Goal: Transaction & Acquisition: Purchase product/service

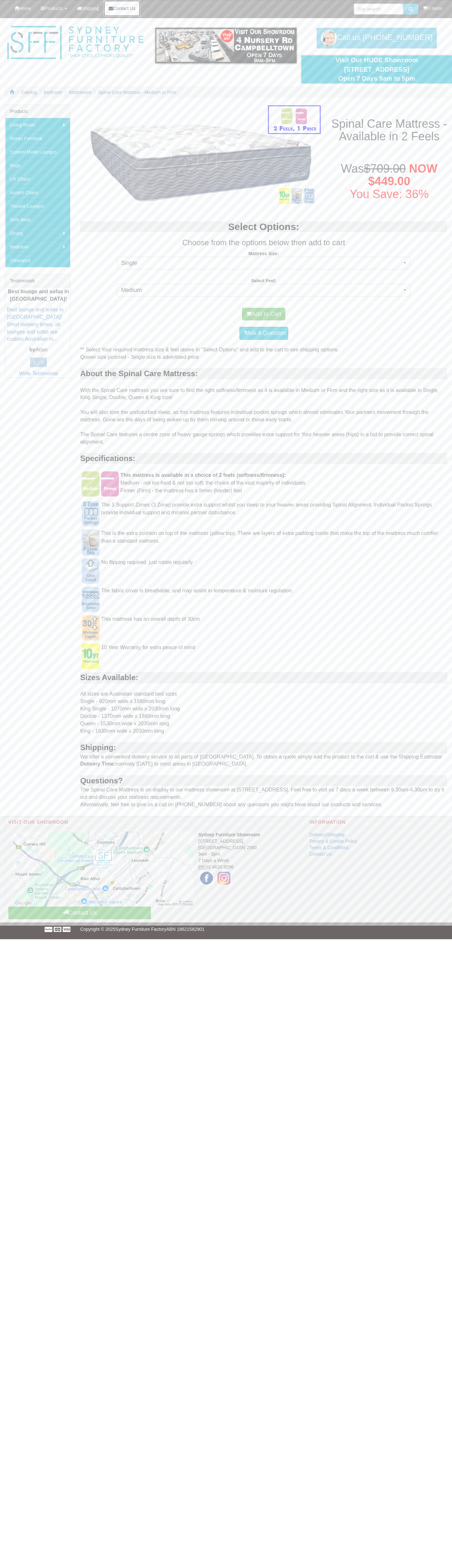
click at [127, 9] on span "Contact Us" at bounding box center [124, 9] width 23 height 5
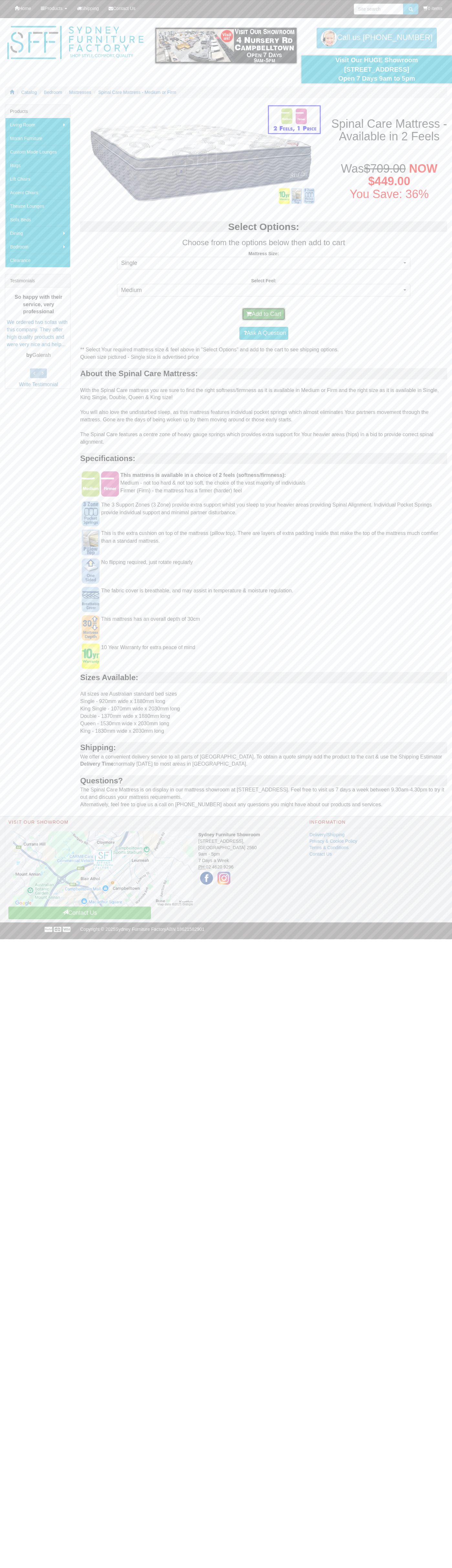
click at [264, 314] on button "Add to Cart" at bounding box center [263, 314] width 43 height 13
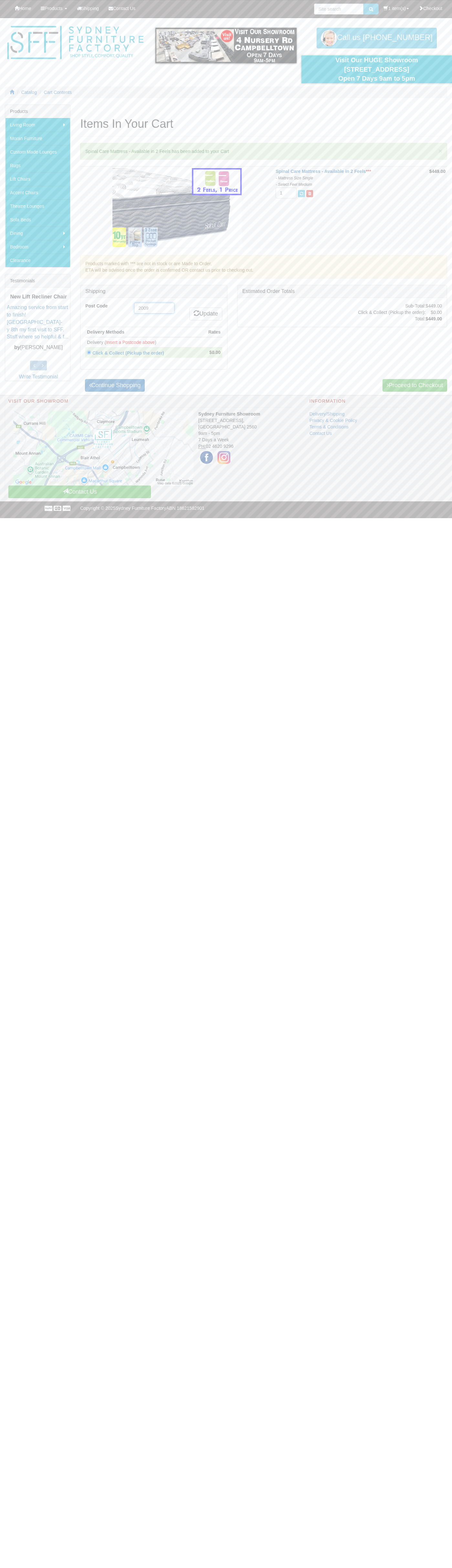
click at [154, 308] on input "2009" at bounding box center [154, 308] width 40 height 11
type input "2009"
click at [205, 314] on link "Update" at bounding box center [206, 313] width 33 height 13
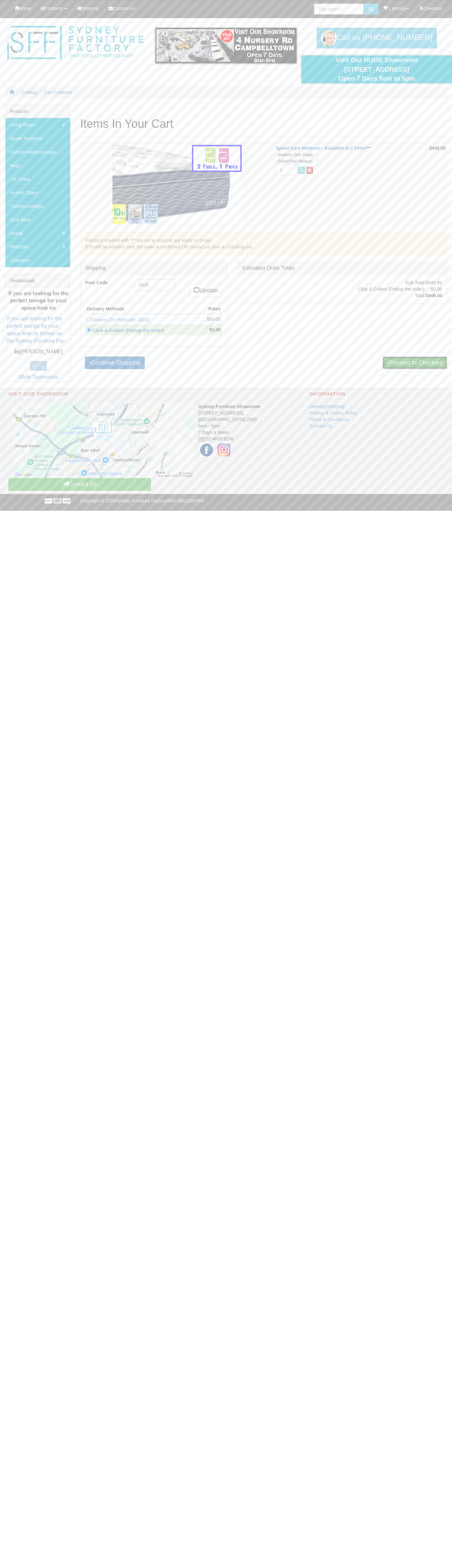
click at [414, 363] on link "Proceed to Checkout" at bounding box center [415, 363] width 65 height 13
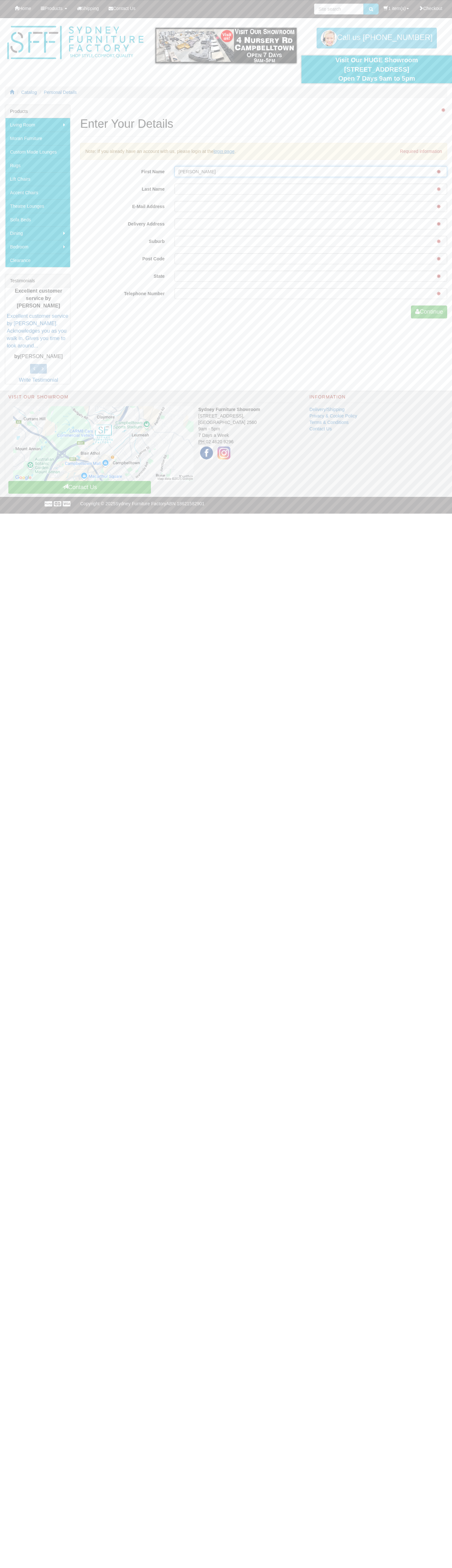
type input "[PERSON_NAME]"
type input "Smith"
type input "johnsmith005@storebotmail.joonix.net"
type input "pyrmont"
type input "2009"
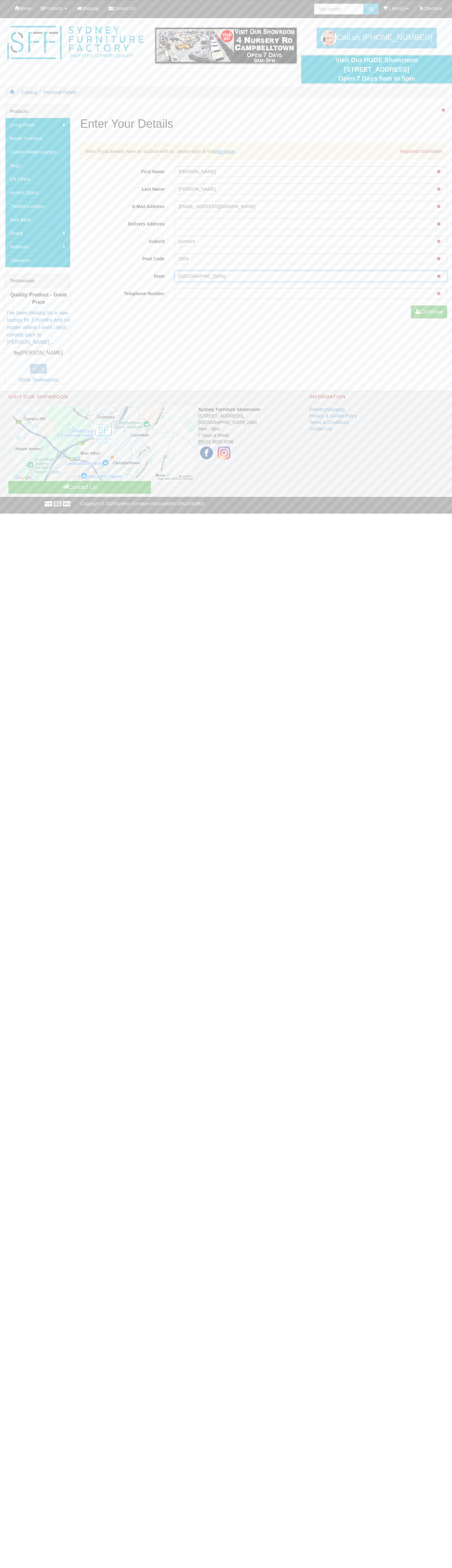
type input "nsw"
type input "0293744000"
click at [428, 312] on button "Continue" at bounding box center [428, 312] width 36 height 13
type input "[PERSON_NAME]"
type input "Smith"
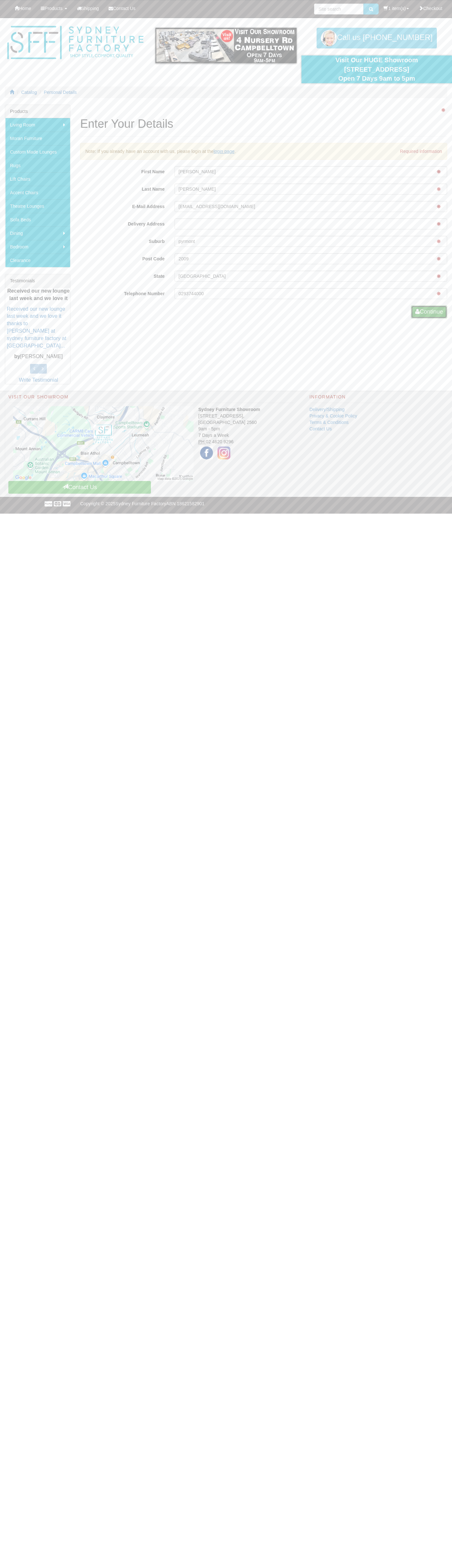
click at [428, 312] on button "Continue" at bounding box center [428, 312] width 36 height 13
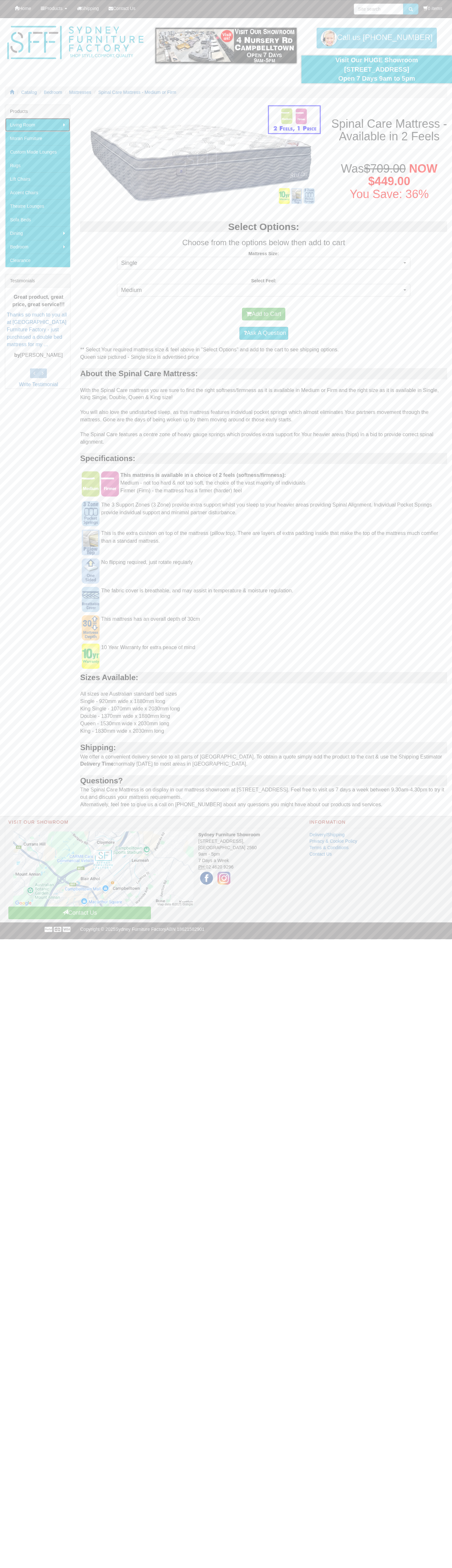
click at [38, 125] on link "Living Room" at bounding box center [37, 125] width 65 height 13
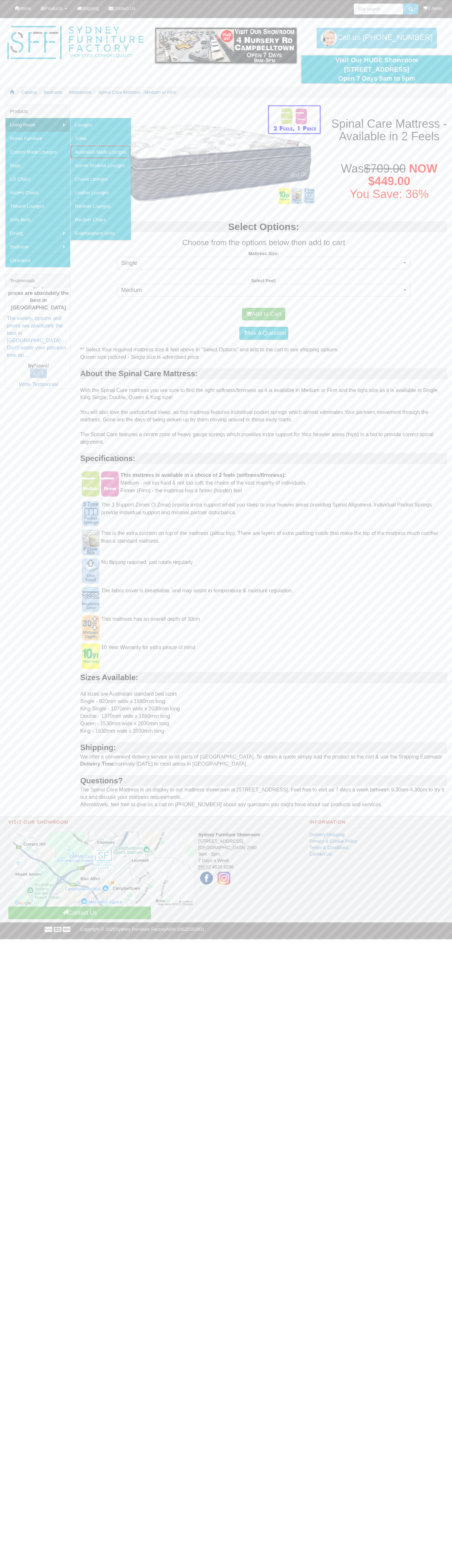
click at [101, 152] on link "Australian Made Lounges" at bounding box center [101, 152] width 61 height 13
click at [38, 138] on link "Moran Furniture" at bounding box center [37, 138] width 65 height 13
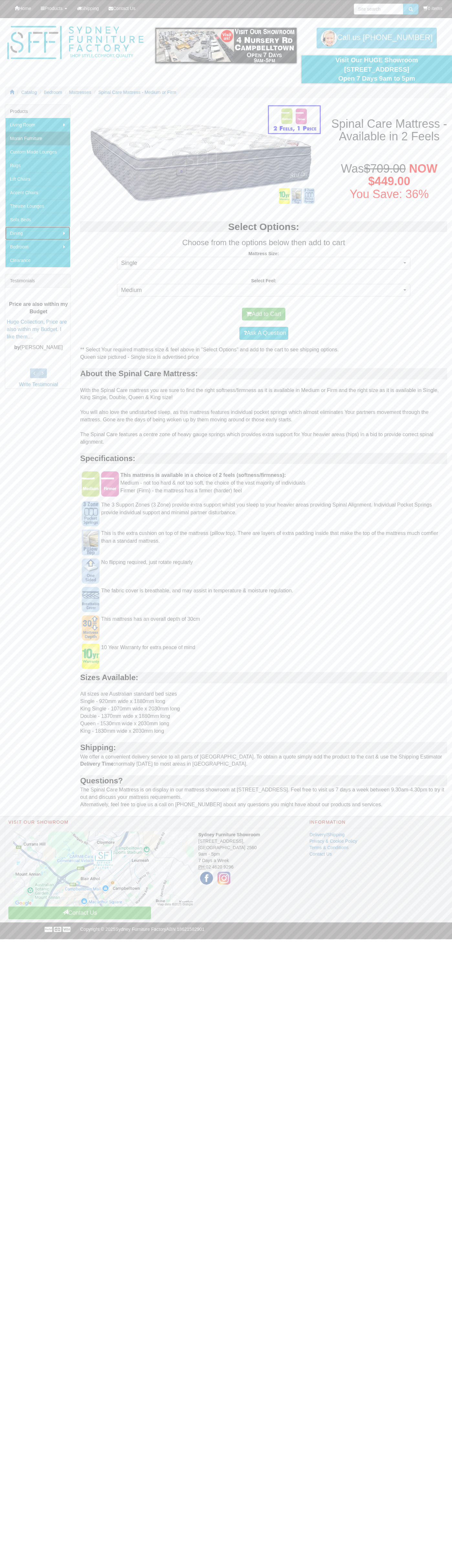
click at [38, 233] on link "Dining" at bounding box center [37, 233] width 65 height 13
click at [97, 233] on link "Dining Chairs" at bounding box center [97, 233] width 54 height 13
click at [38, 247] on link "Bedroom" at bounding box center [37, 247] width 65 height 13
click at [99, 261] on link "Mattress and Bases" at bounding box center [98, 261] width 56 height 13
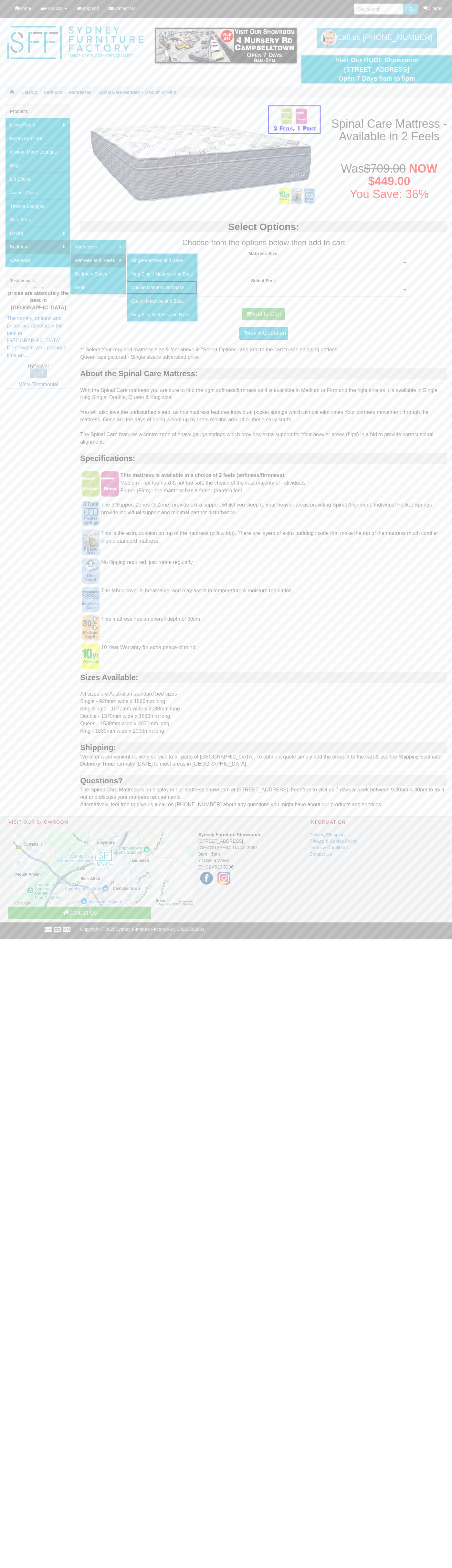
click at [163, 287] on link "Double Mattress and Base" at bounding box center [161, 287] width 71 height 13
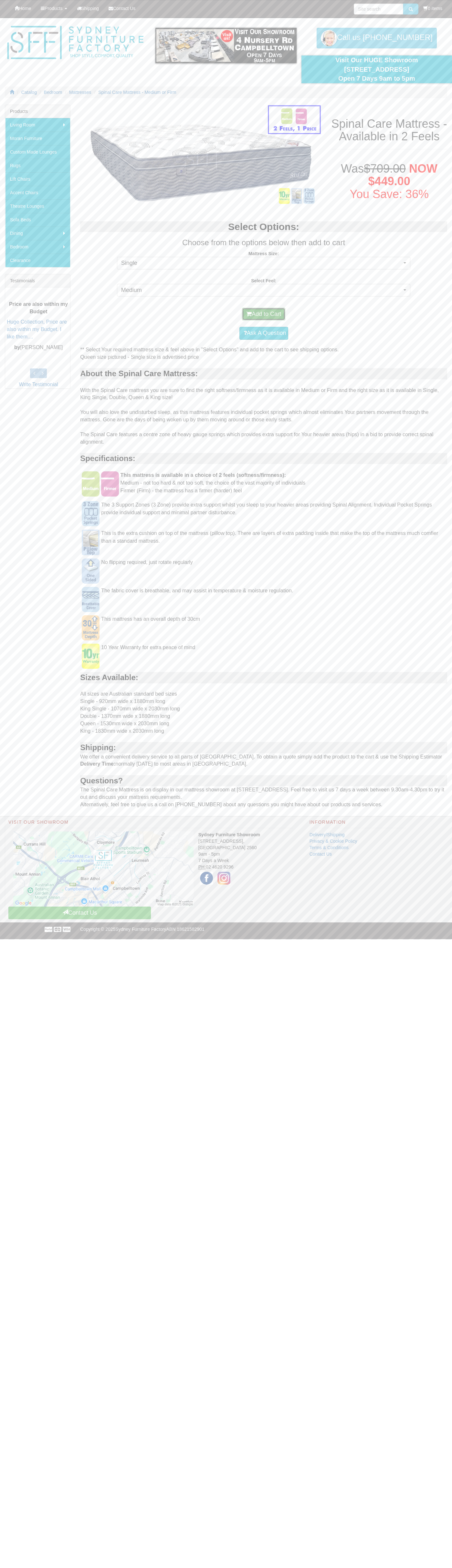
click at [264, 314] on button "Add to Cart" at bounding box center [263, 314] width 43 height 13
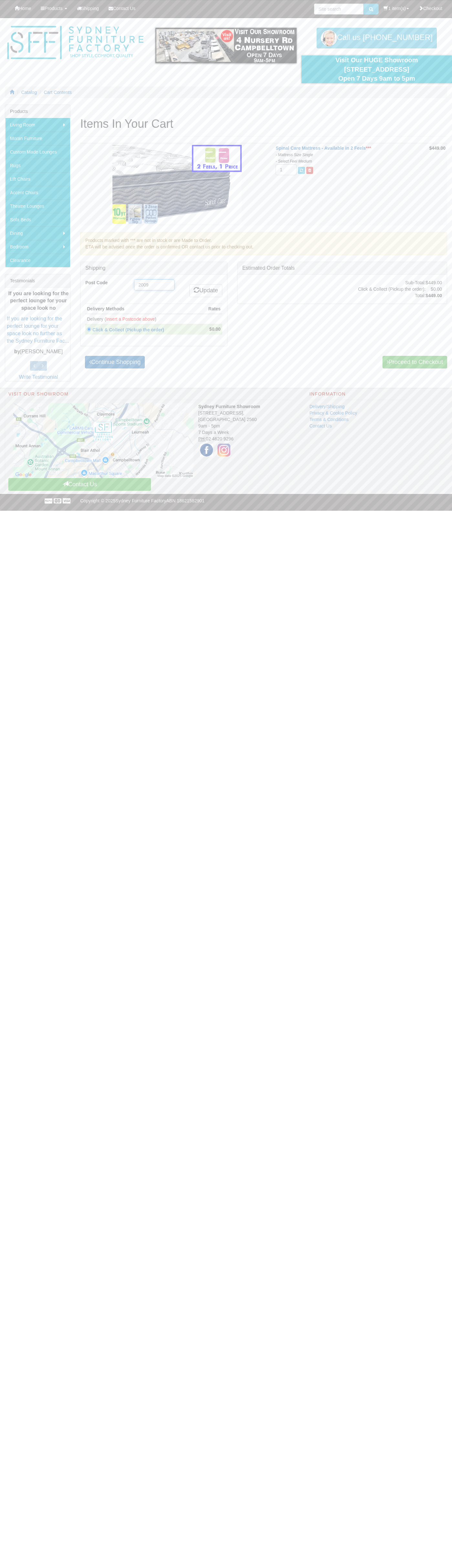
click at [154, 285] on input "2009" at bounding box center [154, 285] width 40 height 11
type input "2009"
click at [205, 291] on link "Update" at bounding box center [206, 290] width 33 height 13
click at [414, 363] on link "Proceed to Checkout" at bounding box center [415, 363] width 65 height 13
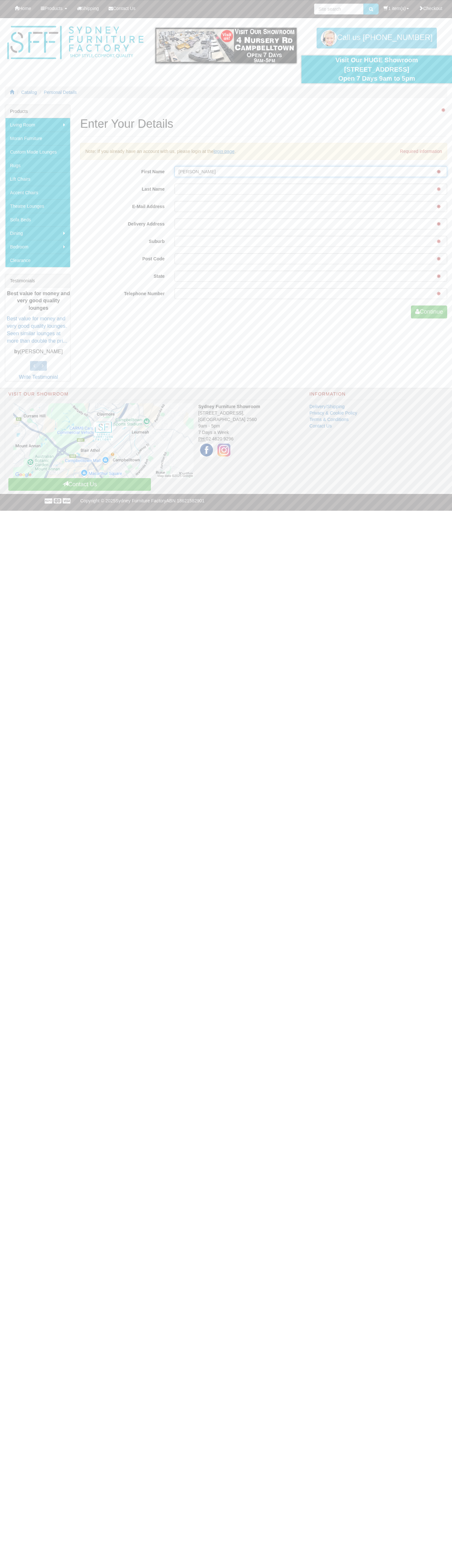
type input "[PERSON_NAME]"
type input "Smith"
type input "johnsmith005@storebotmail.joonix.net"
type input "pyrmont"
type input "2009"
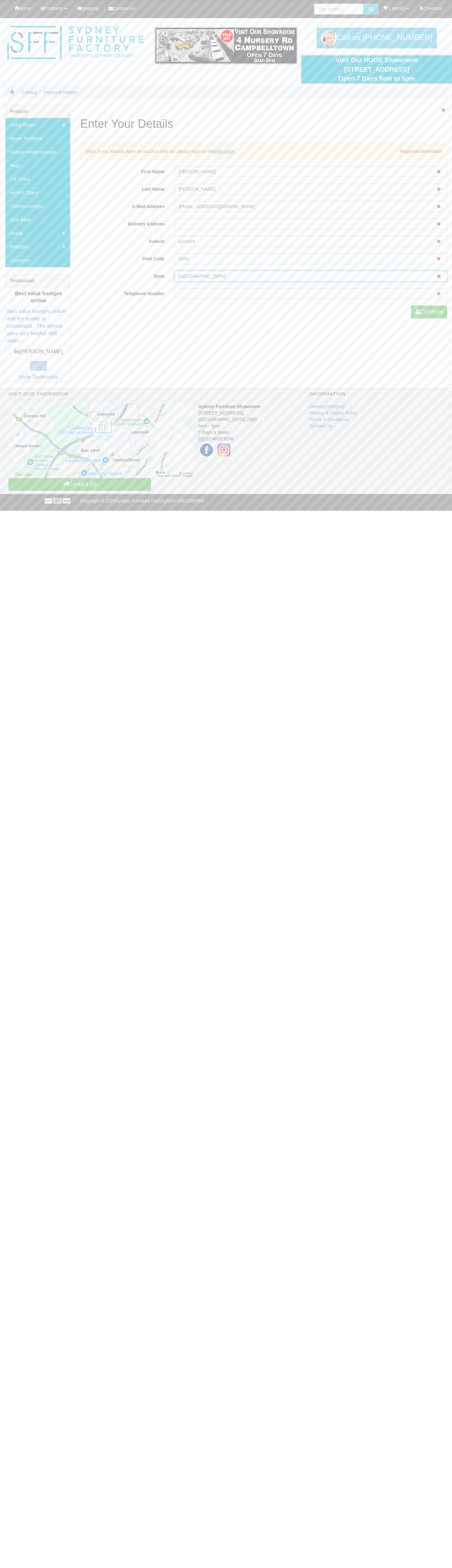
type input "nsw"
type input "0293744000"
click at [428, 312] on button "Continue" at bounding box center [428, 312] width 36 height 13
type input "John"
type input "Smith"
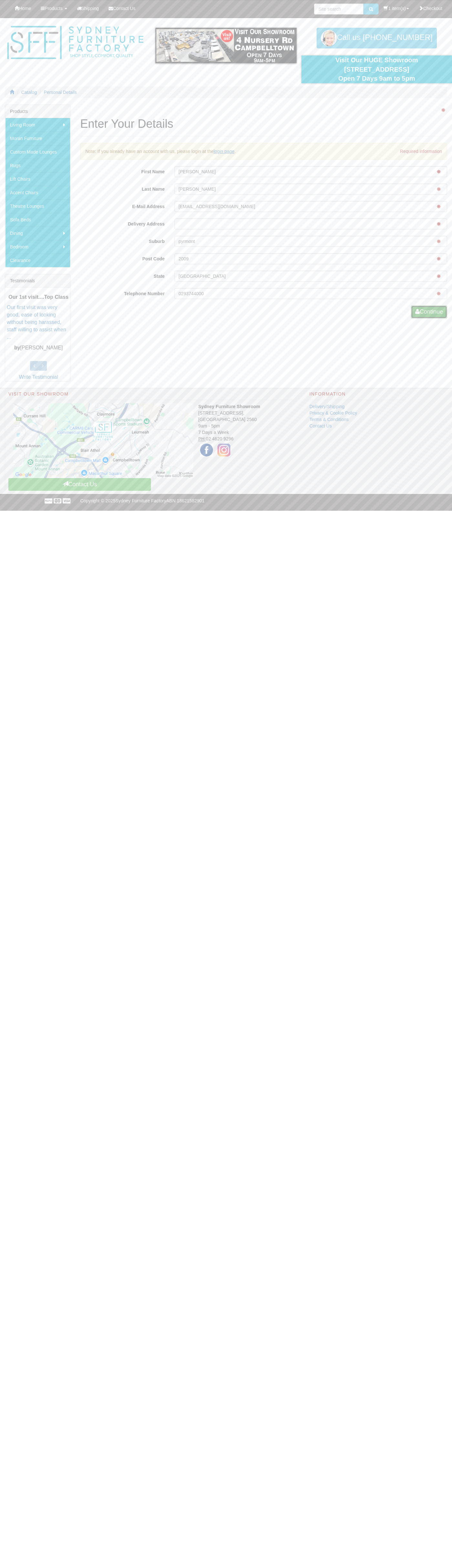
click at [428, 312] on button "Continue" at bounding box center [428, 312] width 36 height 13
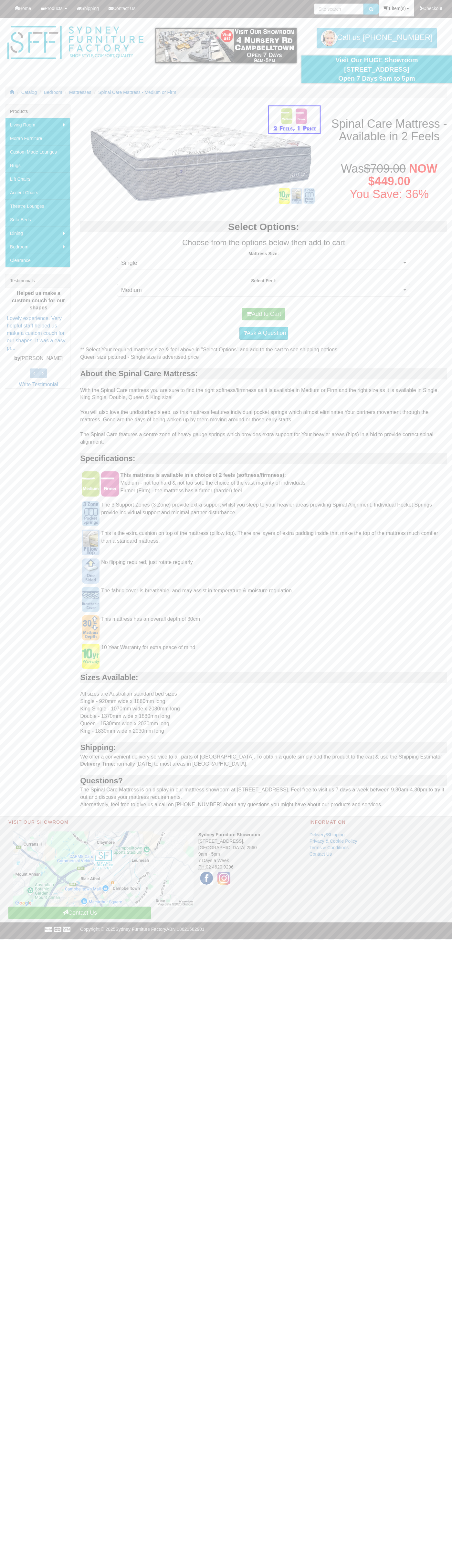
click at [393, 9] on link "1 item(s)" at bounding box center [395, 9] width 35 height 16
click at [386, 37] on link "View Cart" at bounding box center [388, 37] width 51 height 9
